Goal: Task Accomplishment & Management: Complete application form

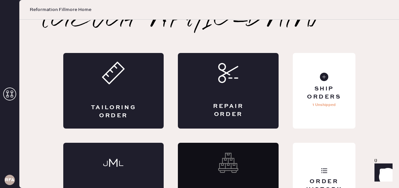
scroll to position [46, 0]
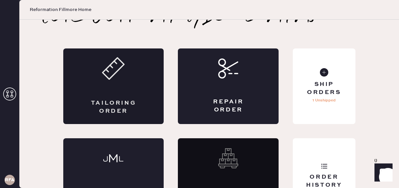
click at [119, 99] on div "Tailoring Order" at bounding box center [113, 107] width 49 height 16
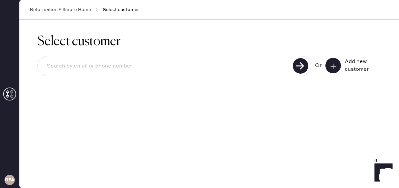
click at [336, 65] on button at bounding box center [332, 65] width 15 height 15
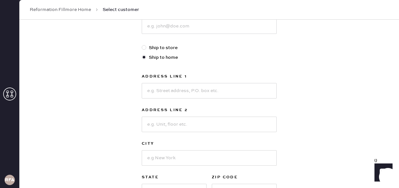
scroll to position [9, 0]
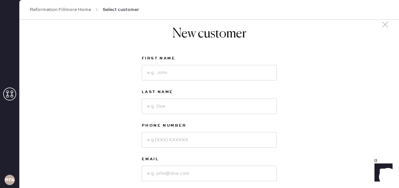
click at [171, 62] on div "First Name" at bounding box center [209, 58] width 135 height 9
click at [167, 72] on input at bounding box center [209, 72] width 135 height 15
type input "Alina"
type input "Duka"
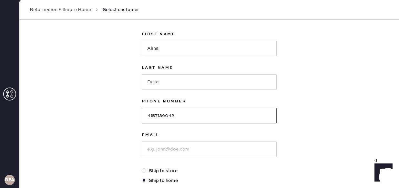
scroll to position [46, 0]
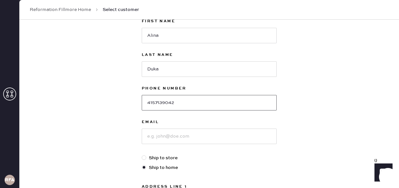
type input "4157139042"
click at [158, 140] on input at bounding box center [209, 135] width 135 height 15
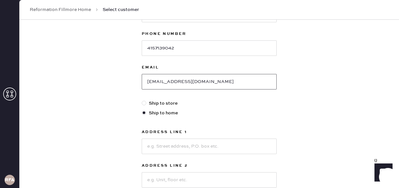
scroll to position [107, 0]
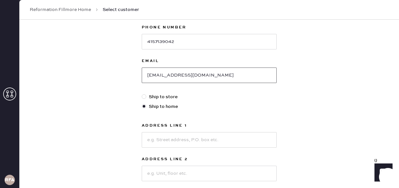
type input "[EMAIL_ADDRESS][DOMAIN_NAME]"
click at [186, 133] on input at bounding box center [209, 139] width 135 height 15
type input "5"
type input "[STREET_ADDRESS]"
click at [179, 176] on div "Address Line 1 [GEOGRAPHIC_DATA] Address Line 2 City State Select [GEOGRAPHIC_D…" at bounding box center [209, 185] width 135 height 126
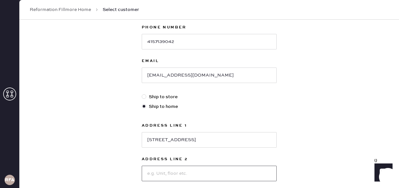
click at [179, 176] on input at bounding box center [209, 172] width 135 height 15
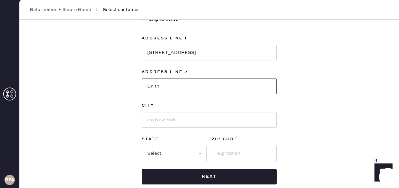
scroll to position [201, 0]
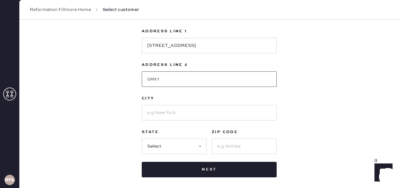
type input "Unit 1"
click at [186, 117] on input at bounding box center [209, 112] width 135 height 15
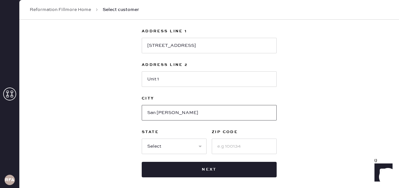
type input "[GEOGRAPHIC_DATA]"
click at [168, 147] on select "Select AK AL AR AZ CA CO CT [GEOGRAPHIC_DATA] DE FL [GEOGRAPHIC_DATA] HI [GEOGR…" at bounding box center [174, 145] width 65 height 15
select select "CA"
click at [142, 138] on select "Select AK AL AR AZ CA CO CT [GEOGRAPHIC_DATA] DE FL [GEOGRAPHIC_DATA] HI [GEOGR…" at bounding box center [174, 145] width 65 height 15
click at [254, 143] on input at bounding box center [244, 145] width 65 height 15
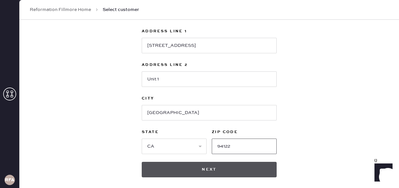
type input "94122"
click at [244, 171] on button "Next" at bounding box center [209, 169] width 135 height 15
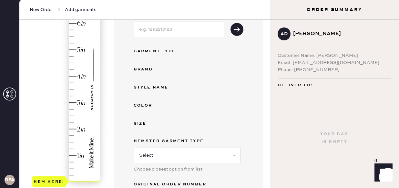
scroll to position [64, 0]
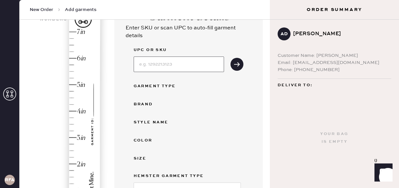
click at [156, 66] on input at bounding box center [178, 63] width 90 height 15
click at [220, 105] on div "Brand" at bounding box center [188, 104] width 110 height 8
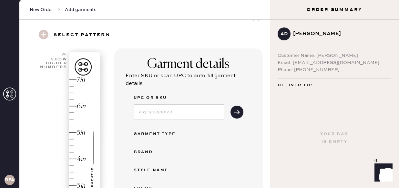
scroll to position [72, 0]
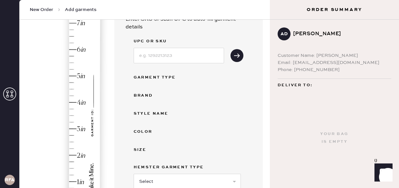
click at [75, 126] on div "Hem here!" at bounding box center [66, 115] width 69 height 190
click at [150, 78] on div "Garment Type" at bounding box center [159, 78] width 52 height 8
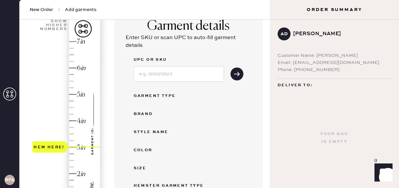
scroll to position [57, 0]
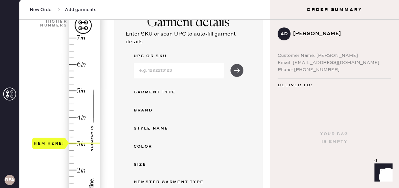
click at [237, 72] on icon "submit" at bounding box center [236, 70] width 6 height 6
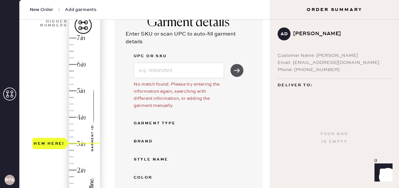
scroll to position [0, 0]
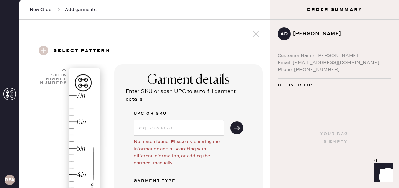
click at [253, 30] on icon at bounding box center [256, 34] width 10 height 10
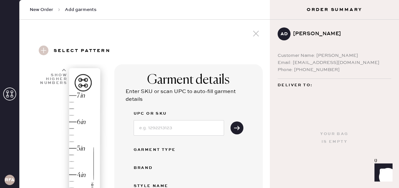
click at [50, 11] on span "New Order" at bounding box center [42, 9] width 24 height 6
click at [58, 9] on icon at bounding box center [59, 9] width 6 height 6
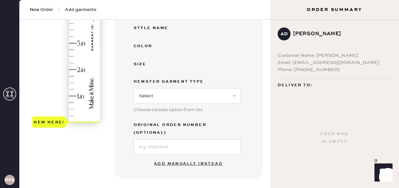
scroll to position [171, 0]
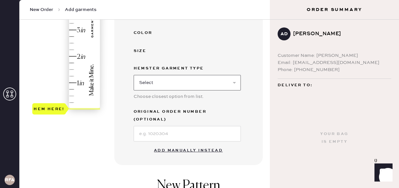
click at [178, 81] on select "Select Basic Skirt Jeans Leggings Pants Shorts Basic Sleeved Dress Basic Sleeve…" at bounding box center [186, 82] width 107 height 15
select select "6"
click at [133, 75] on select "Select Basic Skirt Jeans Leggings Pants Shorts Basic Sleeved Dress Basic Sleeve…" at bounding box center [186, 82] width 107 height 15
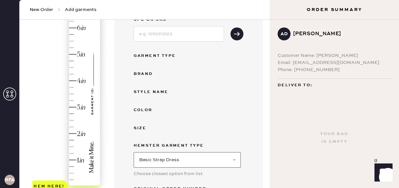
scroll to position [94, 0]
click at [155, 49] on div "UPC or SKU Garment Type Brand Style name Color Size Hemster Garment Type Select…" at bounding box center [188, 117] width 110 height 203
click at [155, 59] on div "Garment Type" at bounding box center [159, 56] width 52 height 8
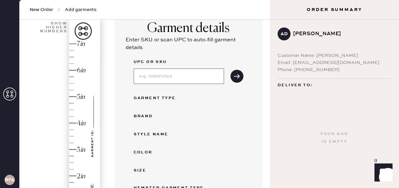
click at [170, 78] on input at bounding box center [178, 75] width 90 height 15
click at [234, 74] on icon "submit" at bounding box center [236, 76] width 6 height 6
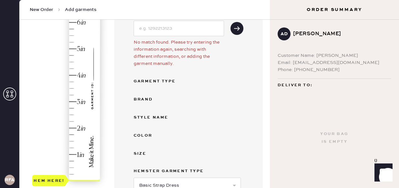
scroll to position [0, 0]
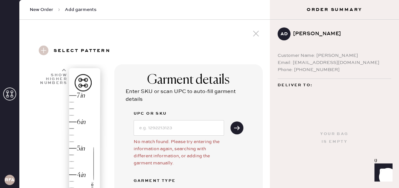
click at [64, 69] on use at bounding box center [64, 70] width 4 height 2
click at [62, 69] on div "Show higher numbers" at bounding box center [52, 76] width 30 height 16
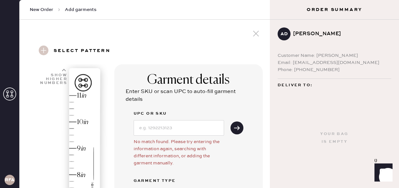
click at [62, 69] on div "Show higher numbers" at bounding box center [52, 76] width 30 height 16
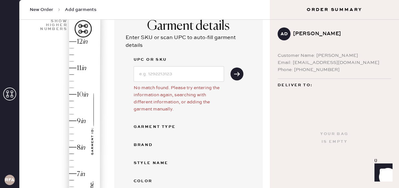
scroll to position [110, 0]
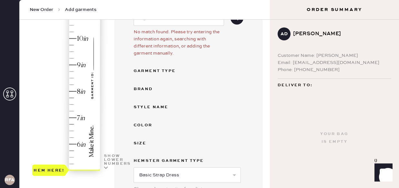
click at [106, 167] on icon at bounding box center [106, 167] width 4 height 4
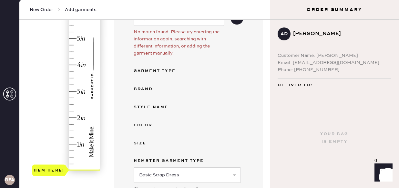
click at [106, 167] on div "1 in 2 in 3 in 4 in 5 in 6 in 7 in Show higher numbers Show lower numbers Hem h…" at bounding box center [145, 178] width 240 height 446
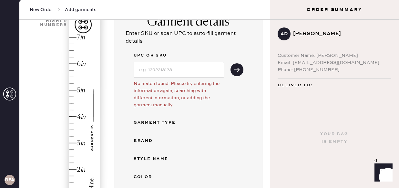
type input "3"
click at [77, 141] on div "Hem here!" at bounding box center [66, 130] width 69 height 190
click at [161, 126] on div "UPC or SKU No match found. Please try entering the information again, searching…" at bounding box center [188, 168] width 110 height 233
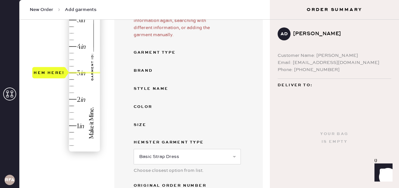
scroll to position [191, 0]
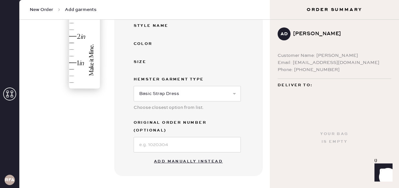
click at [192, 155] on button "Add manually instead" at bounding box center [188, 161] width 76 height 13
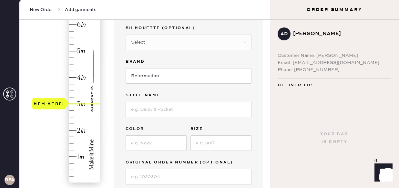
scroll to position [18, 0]
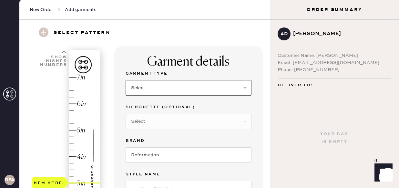
click at [155, 84] on select "Select Basic Skirt Jeans Leggings Pants Shorts Basic Sleeved Dress Basic Sleeve…" at bounding box center [188, 87] width 126 height 15
select select "6"
click at [125, 80] on select "Select Basic Skirt Jeans Leggings Pants Shorts Basic Sleeved Dress Basic Sleeve…" at bounding box center [188, 87] width 126 height 15
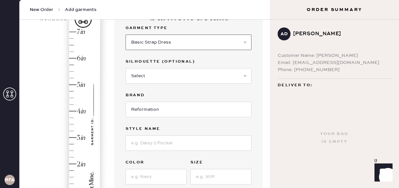
scroll to position [68, 0]
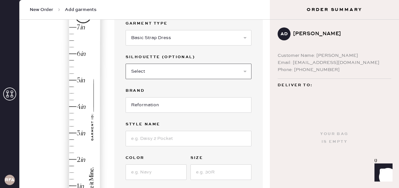
click at [157, 71] on select "Select Maxi Dress Midi Dress Mini Dress Other" at bounding box center [188, 71] width 126 height 15
select select "39"
click at [125, 64] on select "Select Maxi Dress Midi Dress Mini Dress Other" at bounding box center [188, 71] width 126 height 15
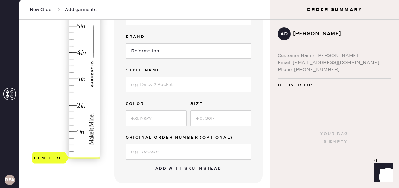
scroll to position [122, 0]
click at [161, 86] on input at bounding box center [188, 84] width 126 height 15
type input "[PERSON_NAME]"
click at [174, 99] on div "Garment Type Select Basic Skirt Jeans Leggings Pants Shorts Basic Sleeved Dress…" at bounding box center [188, 62] width 126 height 193
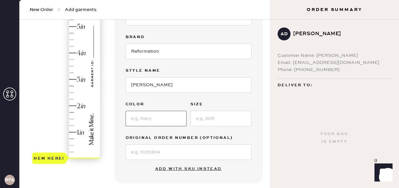
click at [160, 116] on input at bounding box center [155, 118] width 61 height 15
type input "Yellow"
click at [204, 120] on input at bounding box center [220, 118] width 61 height 15
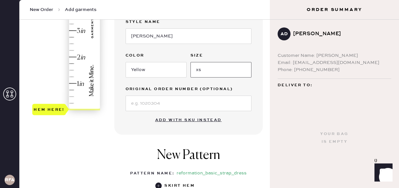
type input "xs"
click at [140, 124] on div "Garment details Garment Type Select Basic Skirt Jeans Leggings Pants Shorts Bas…" at bounding box center [188, 14] width 148 height 241
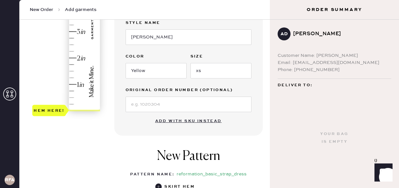
scroll to position [102, 0]
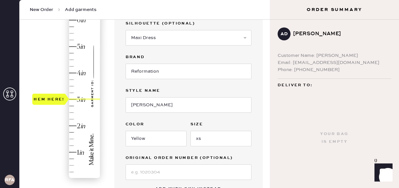
click at [70, 97] on div "Hem here!" at bounding box center [66, 86] width 69 height 190
click at [119, 122] on div "Garment details Garment Type Select Basic Skirt Jeans Leggings Pants Shorts Bas…" at bounding box center [188, 83] width 148 height 241
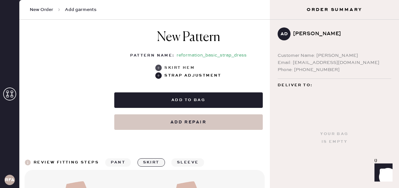
scroll to position [288, 0]
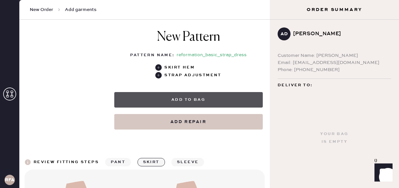
click at [176, 99] on button "Add to bag" at bounding box center [188, 99] width 148 height 15
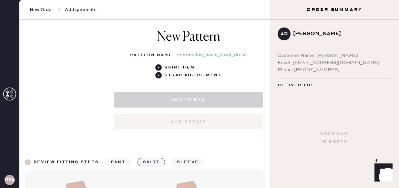
select select "6"
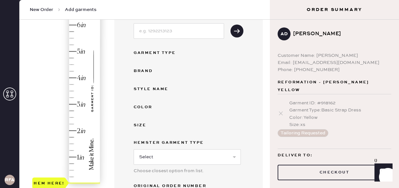
scroll to position [95, 0]
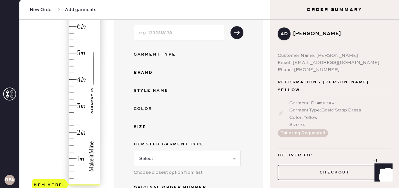
click at [307, 114] on div "Color : Yellow" at bounding box center [340, 117] width 102 height 7
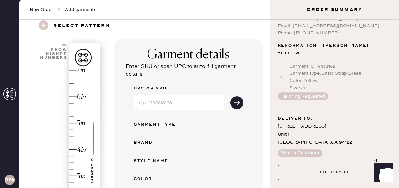
scroll to position [0, 0]
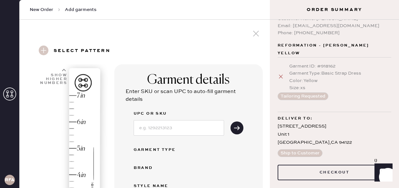
click at [281, 73] on icon at bounding box center [280, 76] width 6 height 6
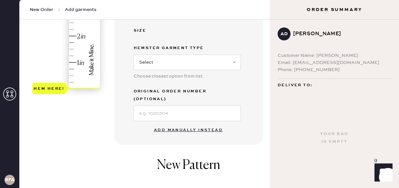
scroll to position [191, 0]
click at [178, 124] on button "Add manually instead" at bounding box center [188, 130] width 76 height 13
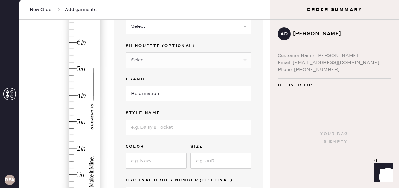
scroll to position [79, 0]
click at [70, 120] on div "Hem here!" at bounding box center [66, 109] width 69 height 190
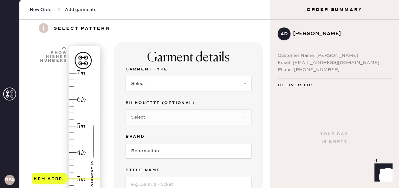
scroll to position [10, 0]
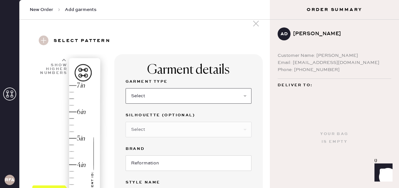
click at [182, 96] on select "Select Basic Skirt Jeans Leggings Pants Shorts Basic Sleeved Dress Basic Sleeve…" at bounding box center [188, 95] width 126 height 15
select select "6"
click at [125, 88] on select "Select Basic Skirt Jeans Leggings Pants Shorts Basic Sleeved Dress Basic Sleeve…" at bounding box center [188, 95] width 126 height 15
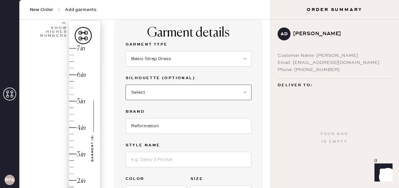
click at [167, 96] on select "Select Maxi Dress Midi Dress Mini Dress Other" at bounding box center [188, 91] width 126 height 15
select select "39"
click at [125, 84] on select "Select Maxi Dress Midi Dress Mini Dress Other" at bounding box center [188, 91] width 126 height 15
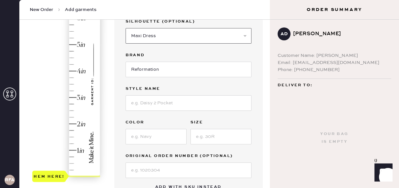
scroll to position [110, 0]
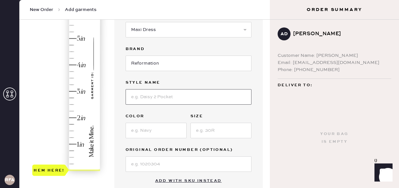
click at [163, 96] on input at bounding box center [188, 96] width 126 height 15
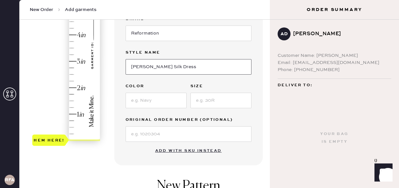
scroll to position [141, 0]
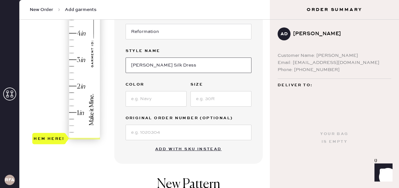
type input "[PERSON_NAME] Silk Dress"
click at [155, 101] on input at bounding box center [155, 98] width 61 height 15
type input "Yellow"
click at [216, 96] on input at bounding box center [220, 98] width 61 height 15
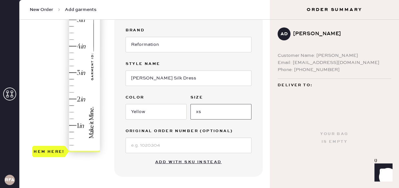
scroll to position [120, 0]
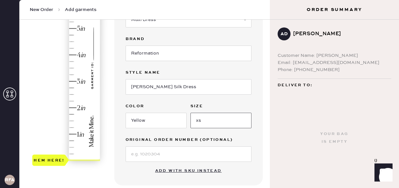
type input "xs"
type input "3"
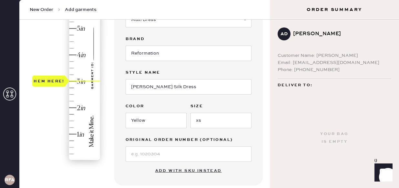
click at [74, 81] on div "Hem here!" at bounding box center [66, 68] width 69 height 190
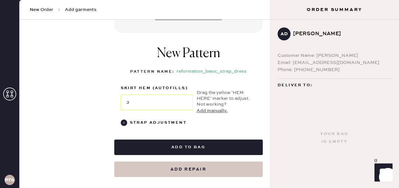
scroll to position [283, 0]
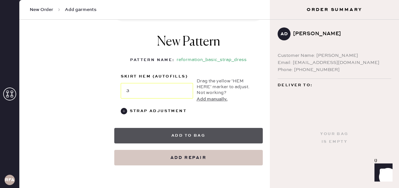
click at [179, 136] on button "Add to bag" at bounding box center [188, 135] width 148 height 15
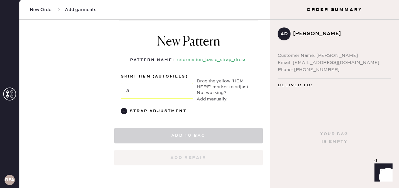
select select "6"
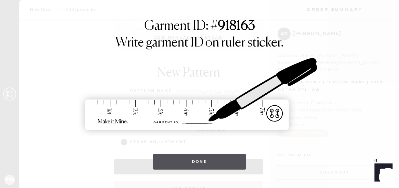
click at [206, 164] on button "Done" at bounding box center [199, 161] width 93 height 15
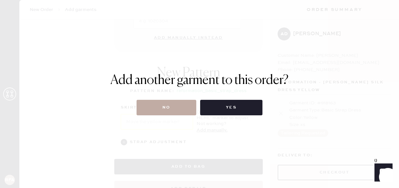
click at [170, 111] on button "No" at bounding box center [166, 107] width 60 height 15
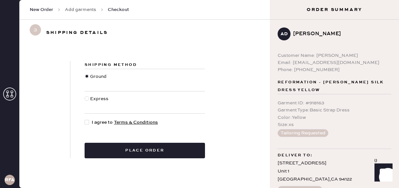
click at [87, 97] on div at bounding box center [86, 98] width 5 height 5
click at [85, 95] on input "Express" at bounding box center [84, 95] width 0 height 0
radio input "true"
click at [86, 75] on div at bounding box center [86, 76] width 5 height 5
click at [85, 73] on input "Ground" at bounding box center [84, 73] width 0 height 0
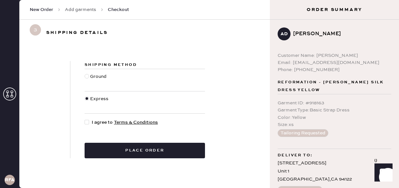
radio input "true"
click at [88, 121] on div at bounding box center [86, 122] width 5 height 5
click at [85, 119] on input "I agree to Terms & Conditions" at bounding box center [84, 119] width 0 height 0
checkbox input "true"
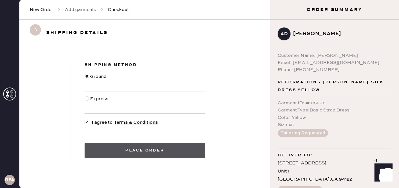
click at [148, 155] on button "Place order" at bounding box center [144, 150] width 120 height 15
